Goal: Transaction & Acquisition: Subscribe to service/newsletter

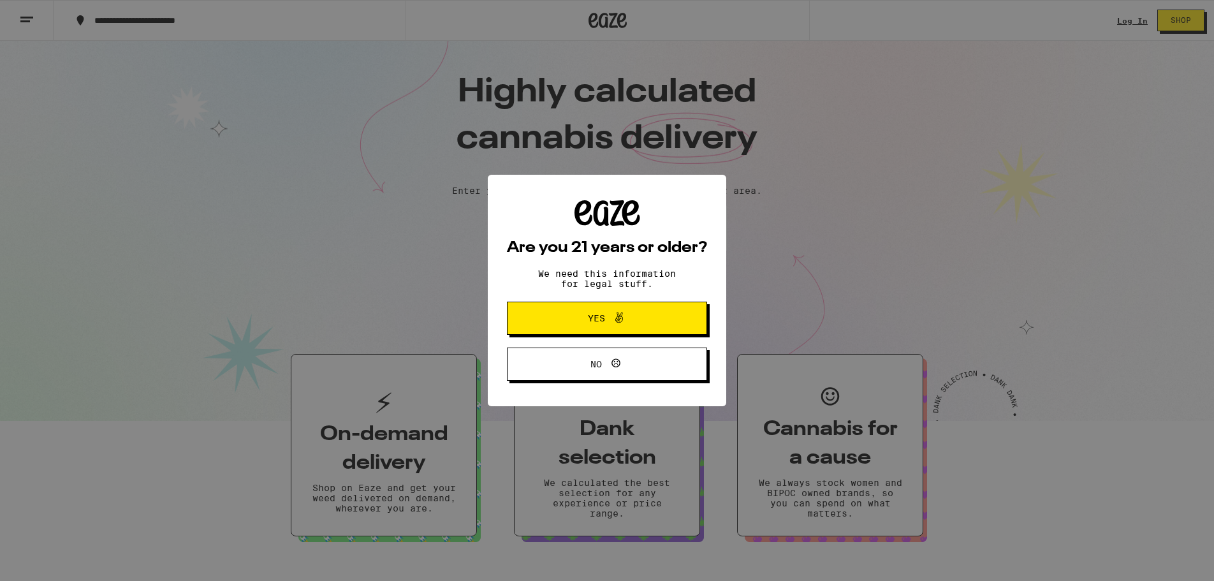
click at [628, 323] on span "Yes" at bounding box center [607, 318] width 97 height 17
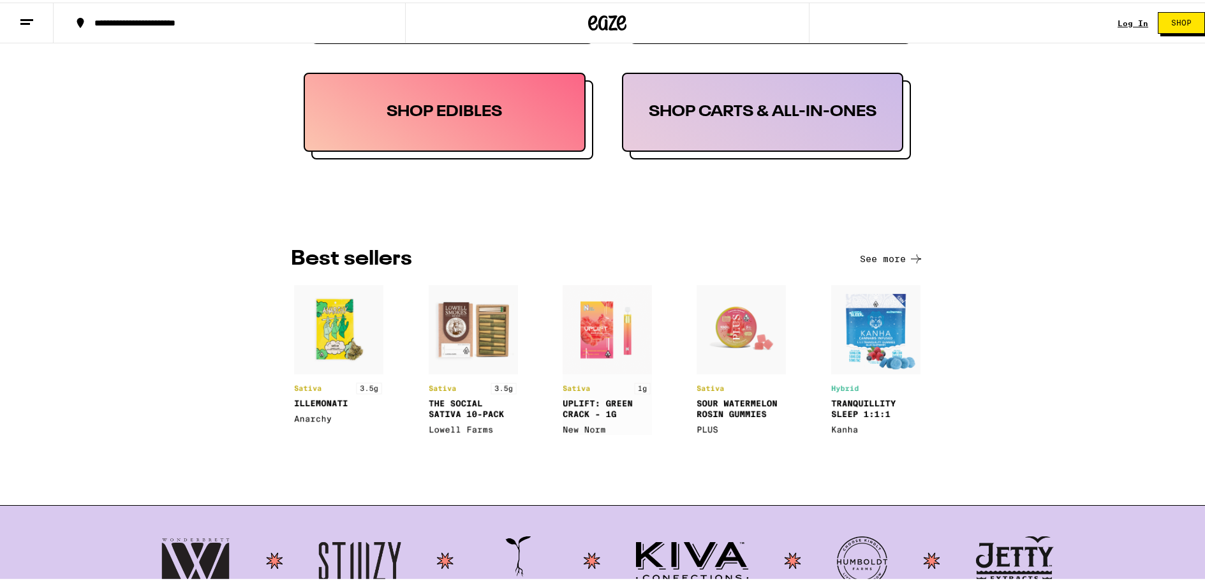
scroll to position [957, 0]
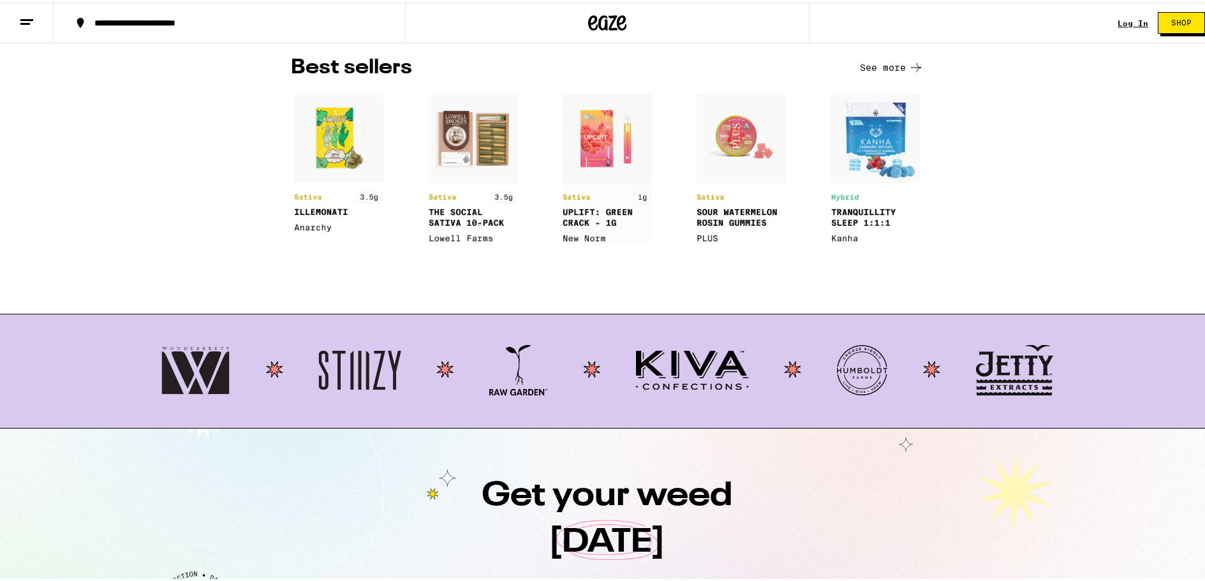
click at [1135, 17] on link "Log In" at bounding box center [1132, 21] width 31 height 8
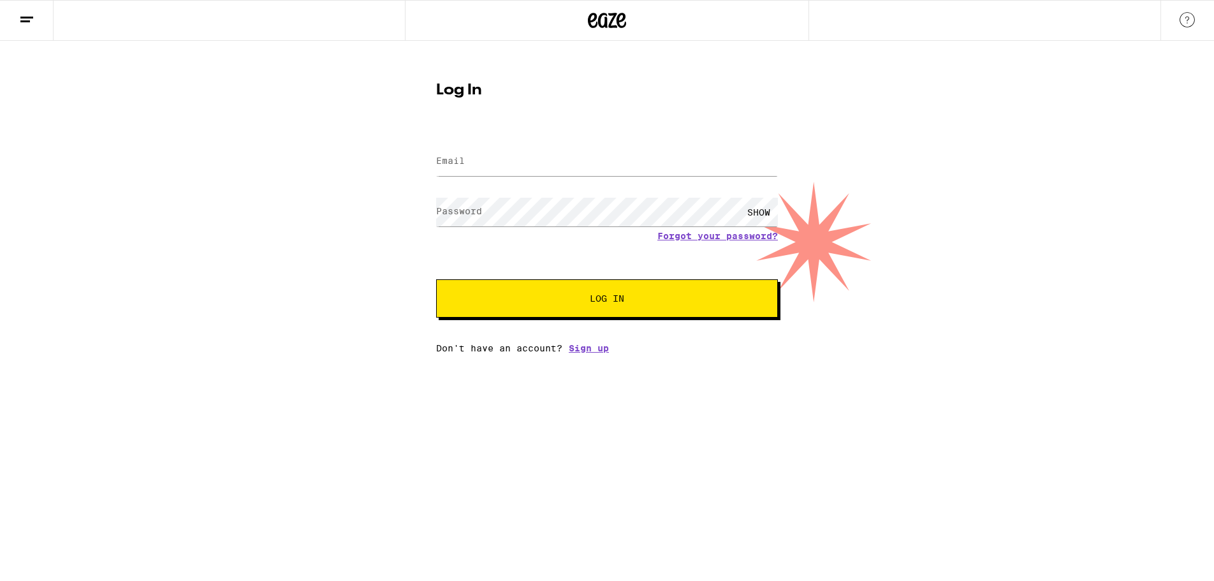
click at [580, 341] on div "Email Email Password Password SHOW Forgot your password? Log In Don't have an a…" at bounding box center [607, 241] width 342 height 223
click at [580, 349] on link "Sign up" at bounding box center [589, 348] width 40 height 10
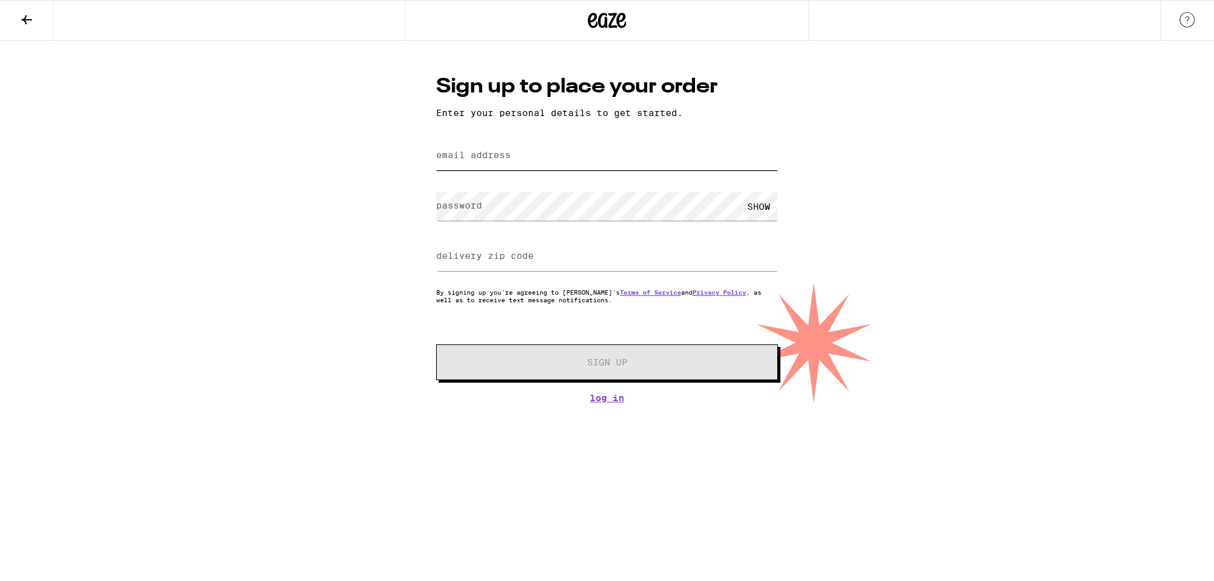
drag, startPoint x: 476, startPoint y: 163, endPoint x: 476, endPoint y: 156, distance: 7.0
click at [476, 158] on div "email address" at bounding box center [607, 156] width 342 height 38
type input "[EMAIL_ADDRESS][DOMAIN_NAME]"
click at [756, 209] on div "SHOW" at bounding box center [759, 206] width 38 height 29
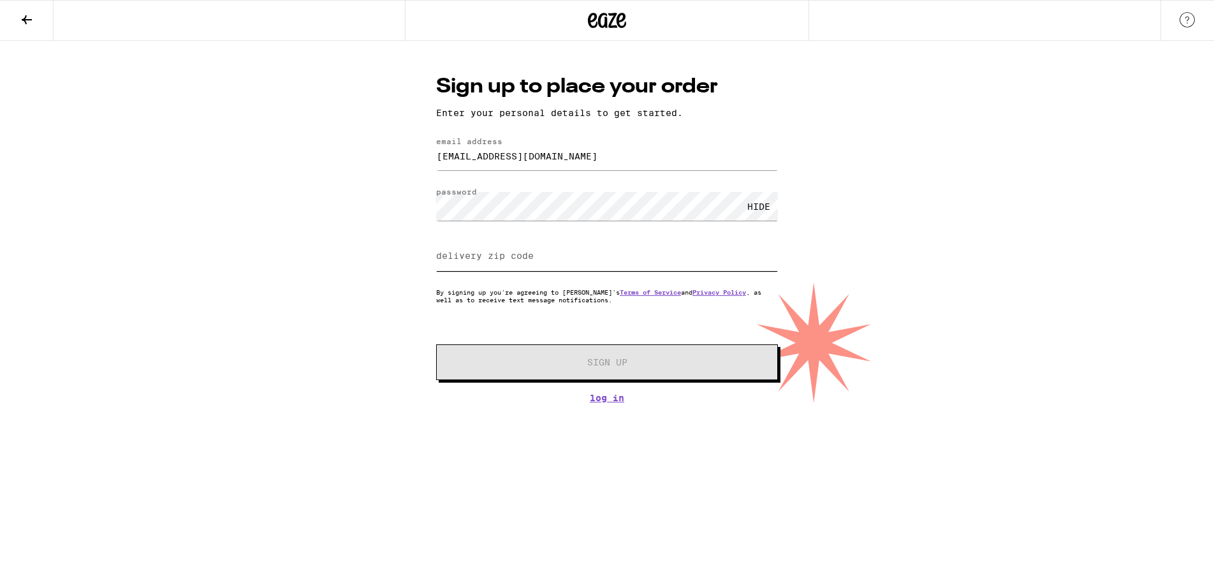
click at [568, 246] on input "delivery zip code" at bounding box center [607, 256] width 342 height 29
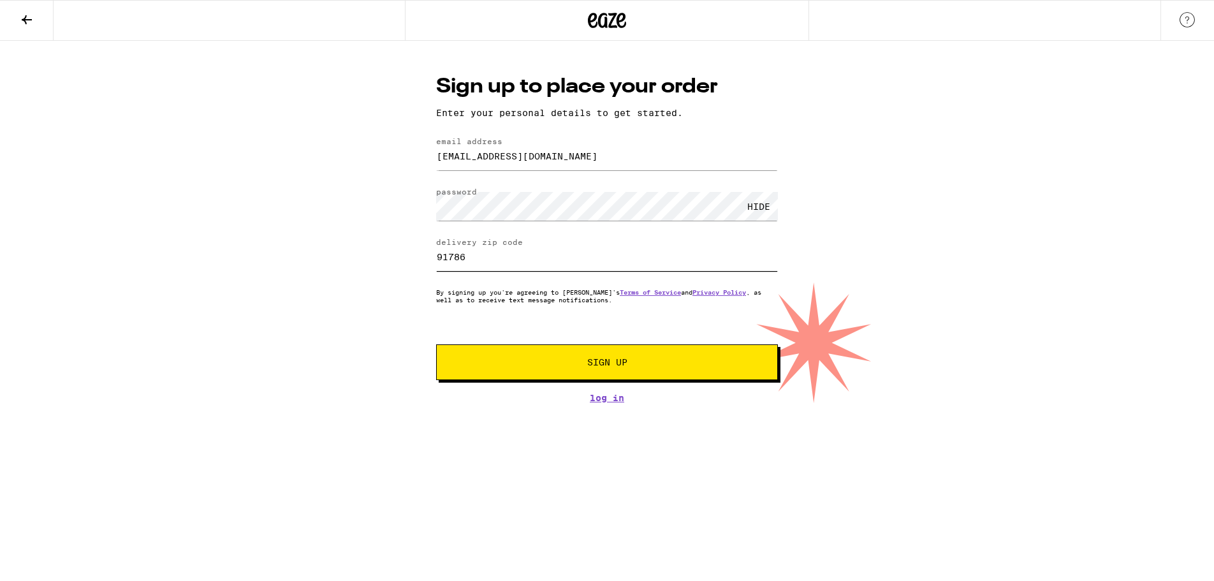
type input "91786"
click at [595, 363] on span "Sign Up" at bounding box center [607, 362] width 40 height 9
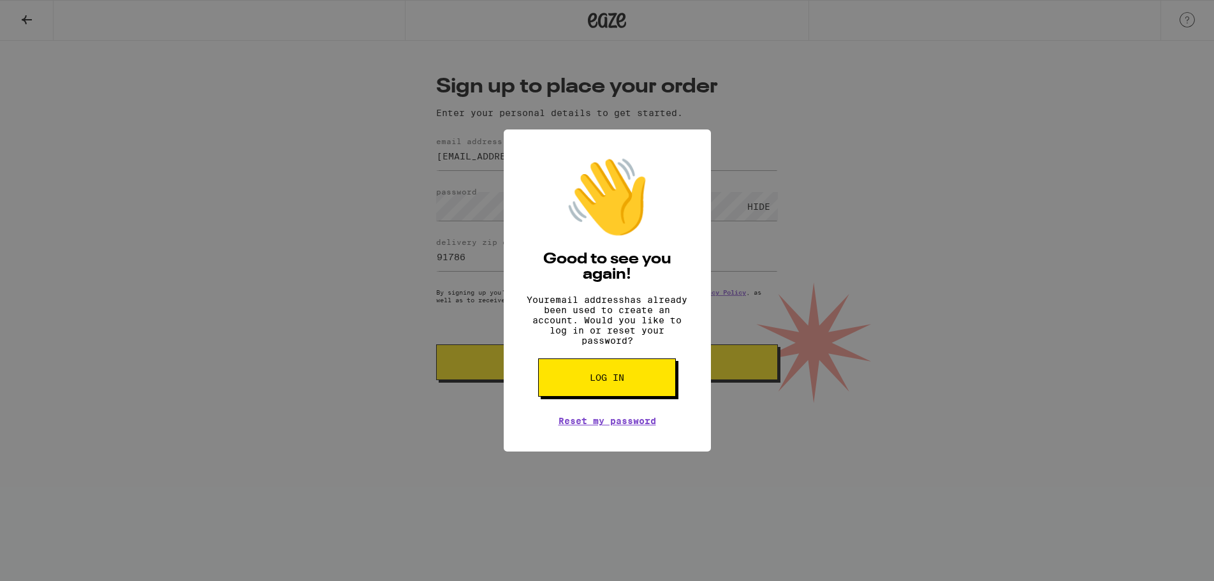
click at [566, 390] on button "Log in" at bounding box center [607, 377] width 138 height 38
